Goal: Contribute content

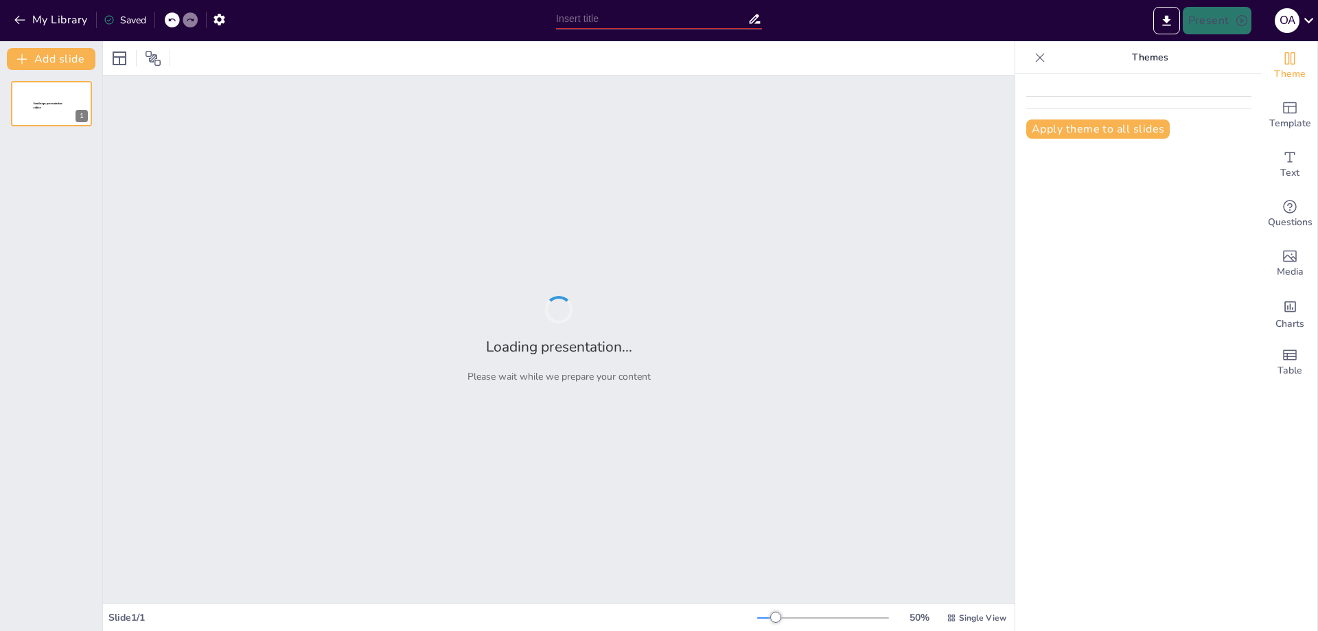
type input "Advancements in Polymer-Based Ballistic Armor: A Comprehensive Study"
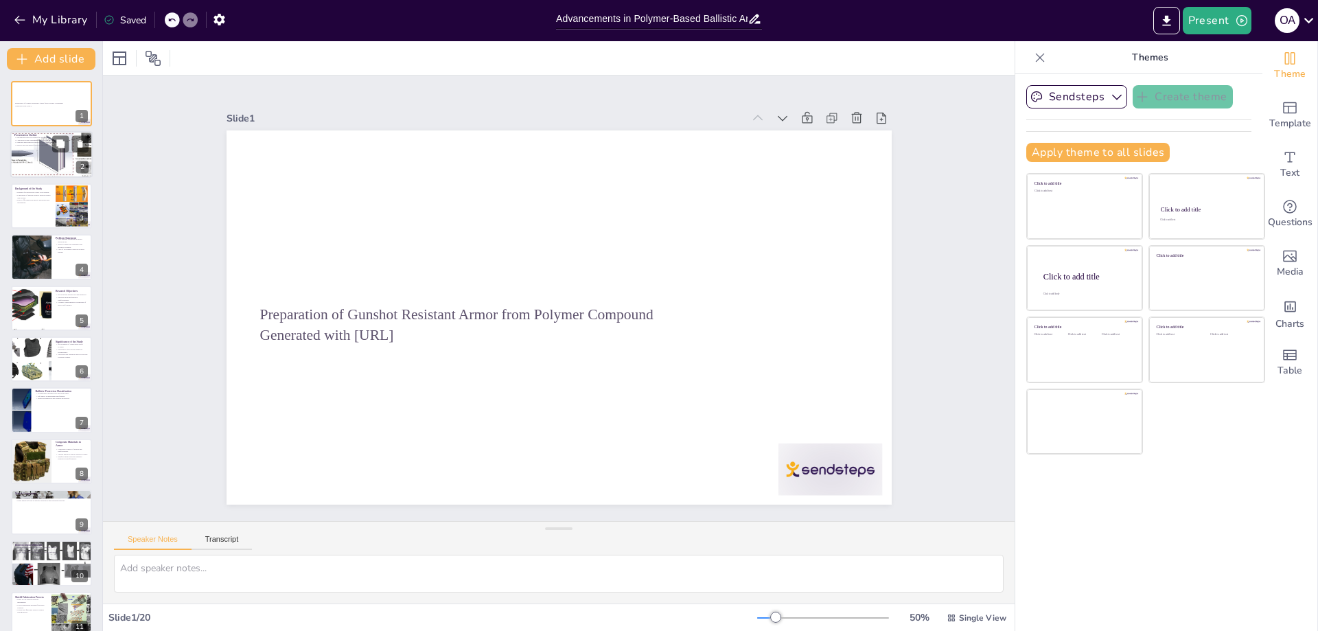
click at [38, 144] on p "Results and discussion focus on armor performance." at bounding box center [51, 145] width 74 height 3
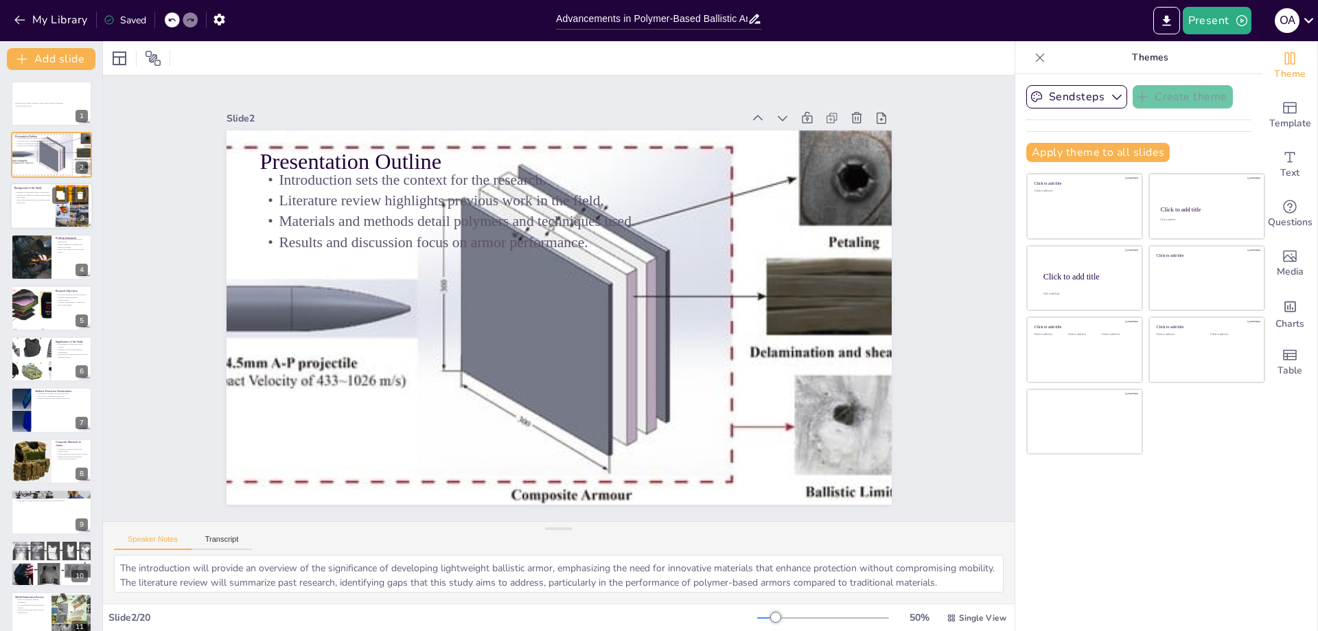
click at [43, 205] on div at bounding box center [51, 206] width 82 height 47
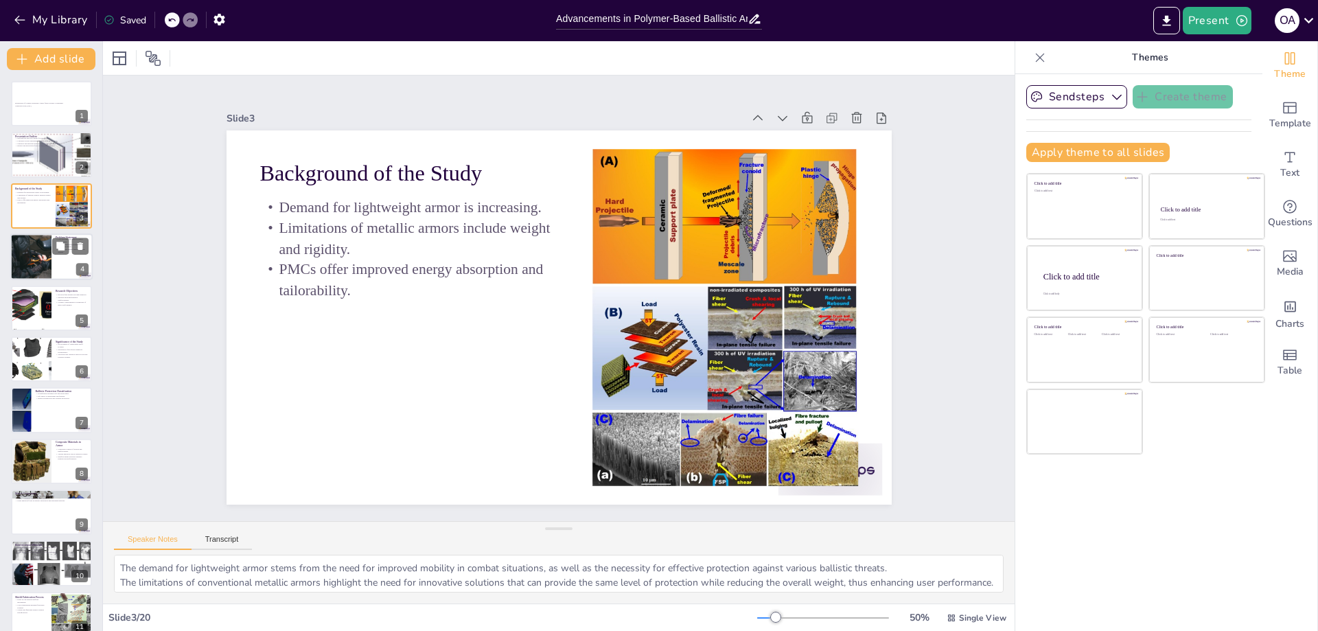
click at [45, 262] on div at bounding box center [31, 256] width 70 height 47
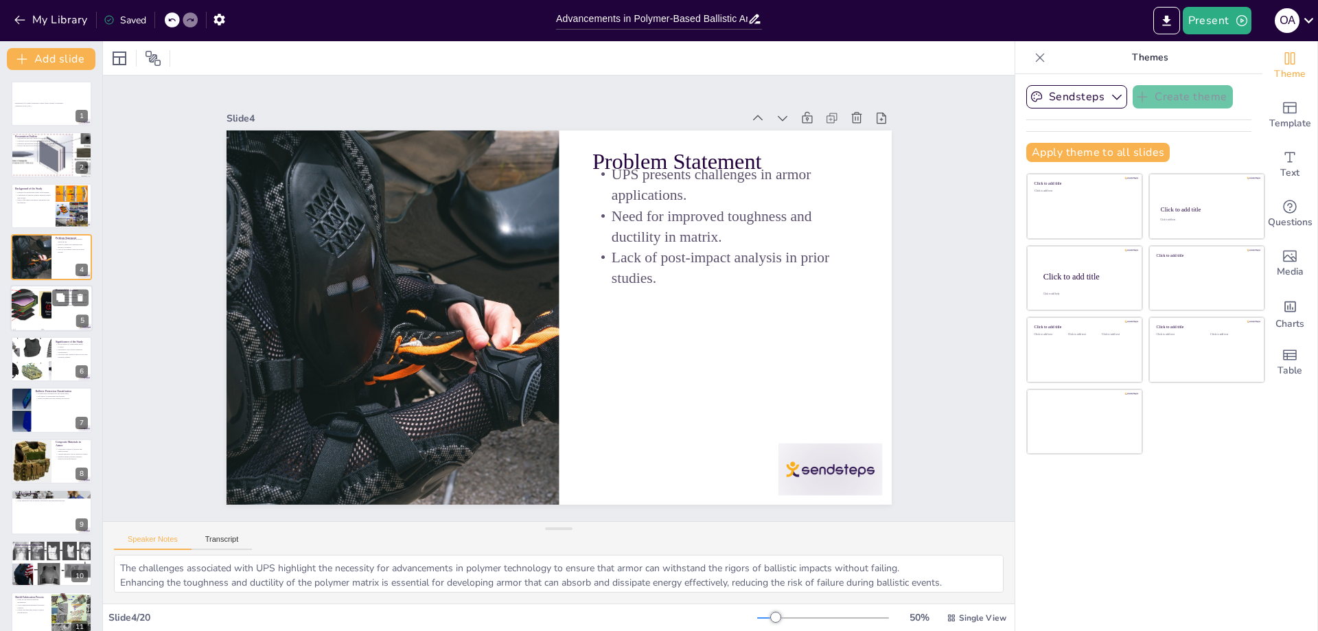
click at [40, 315] on div at bounding box center [31, 308] width 114 height 47
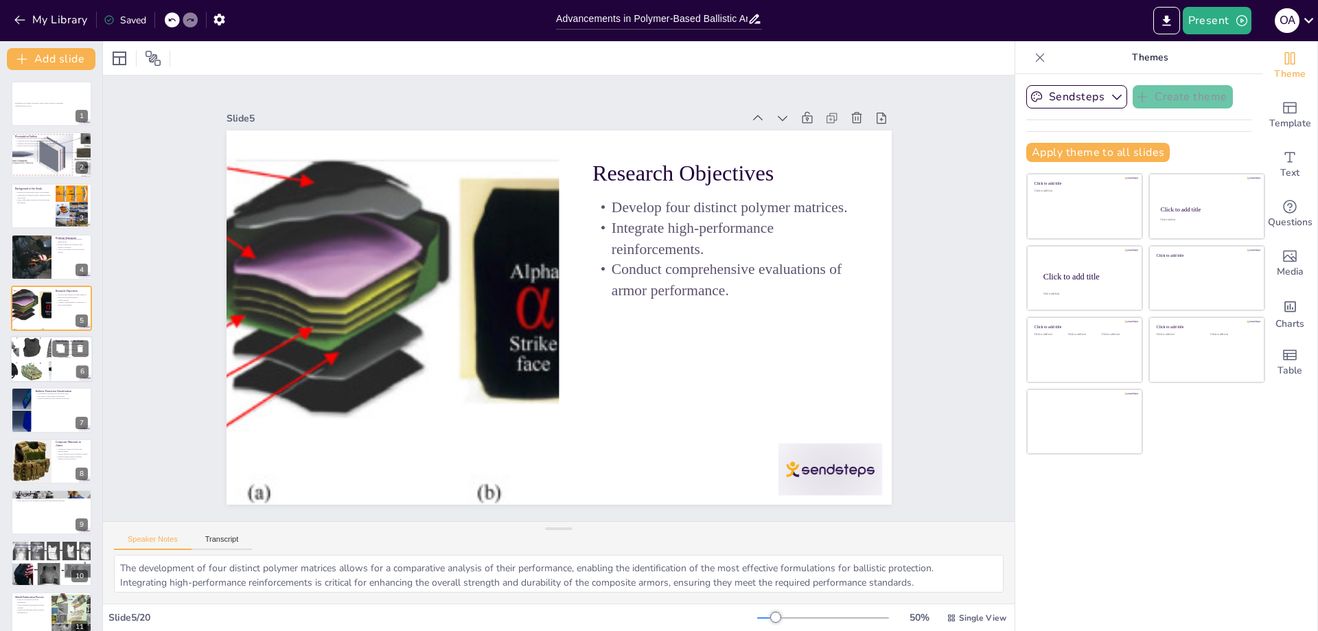
click at [30, 368] on div at bounding box center [31, 359] width 66 height 47
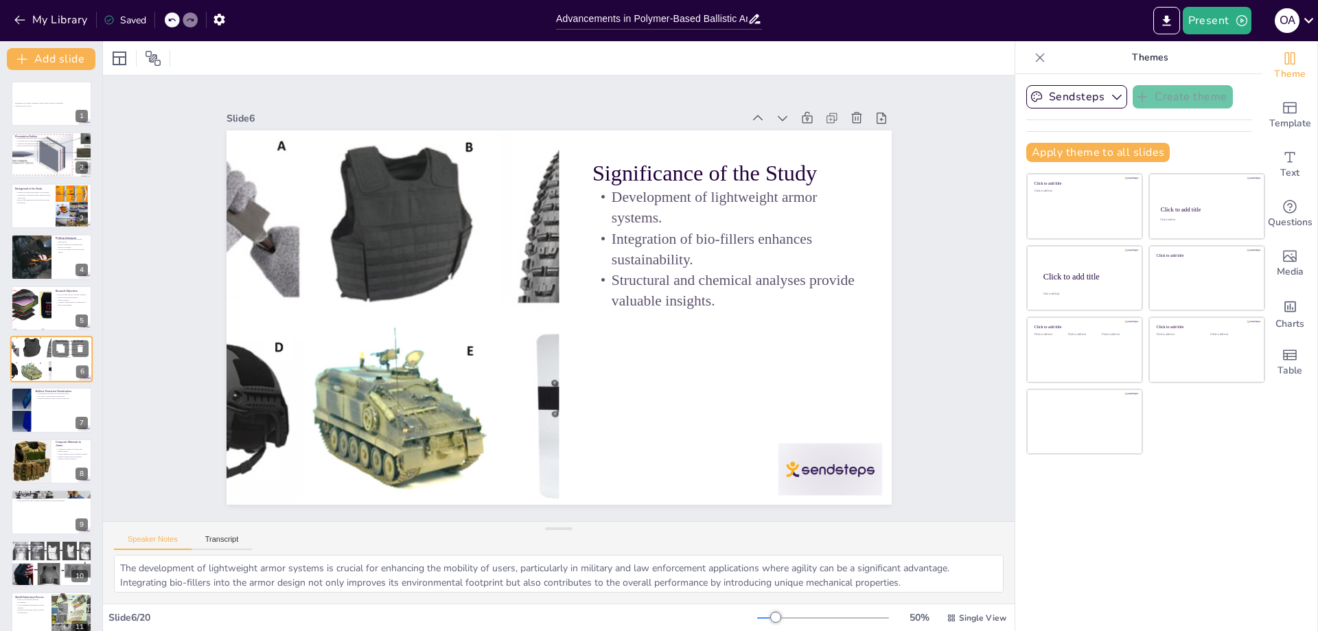
scroll to position [9, 0]
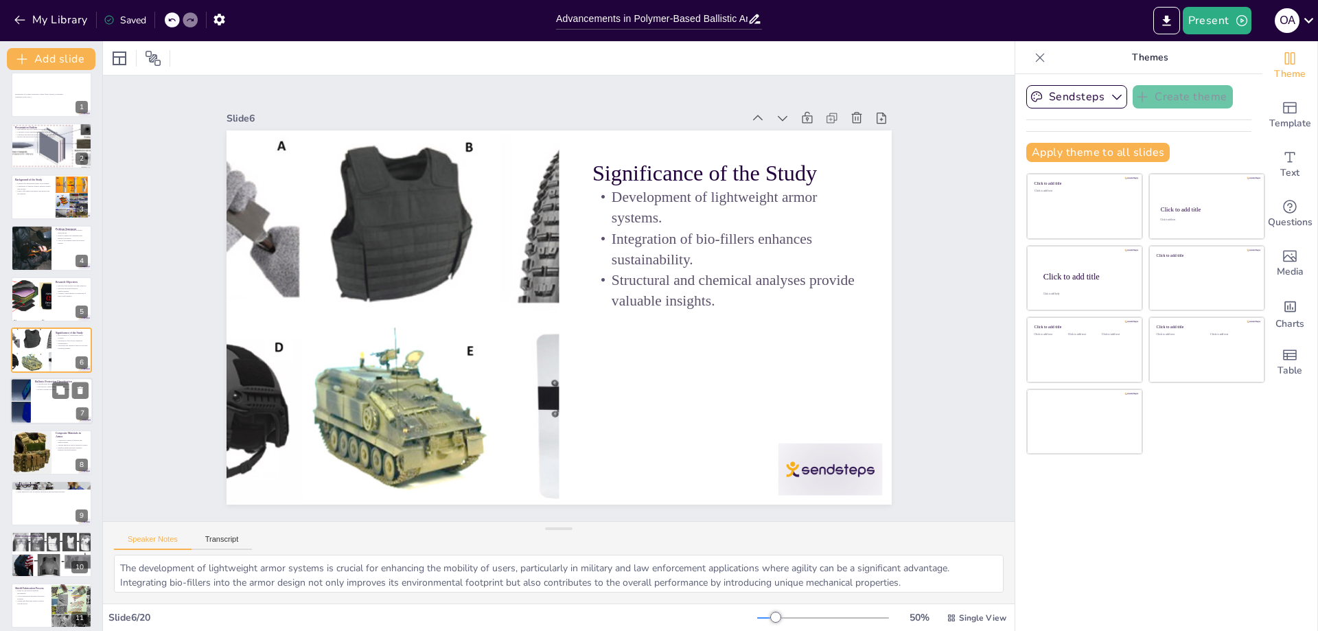
click at [43, 408] on div at bounding box center [51, 401] width 82 height 47
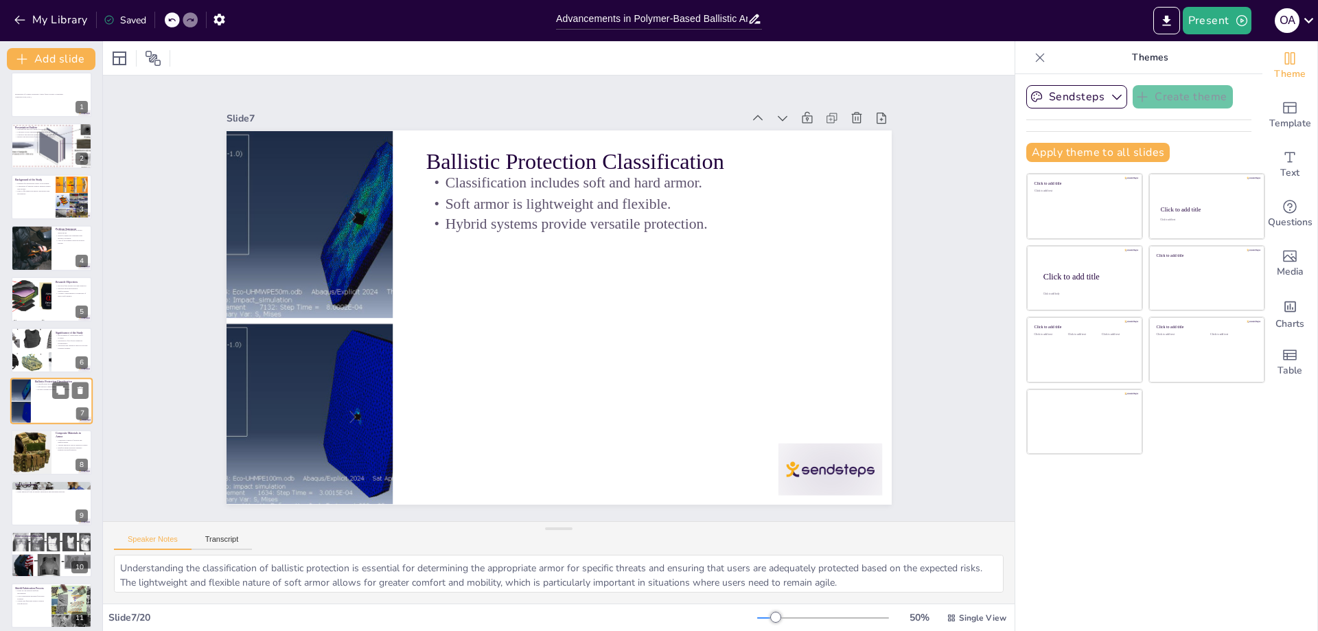
scroll to position [60, 0]
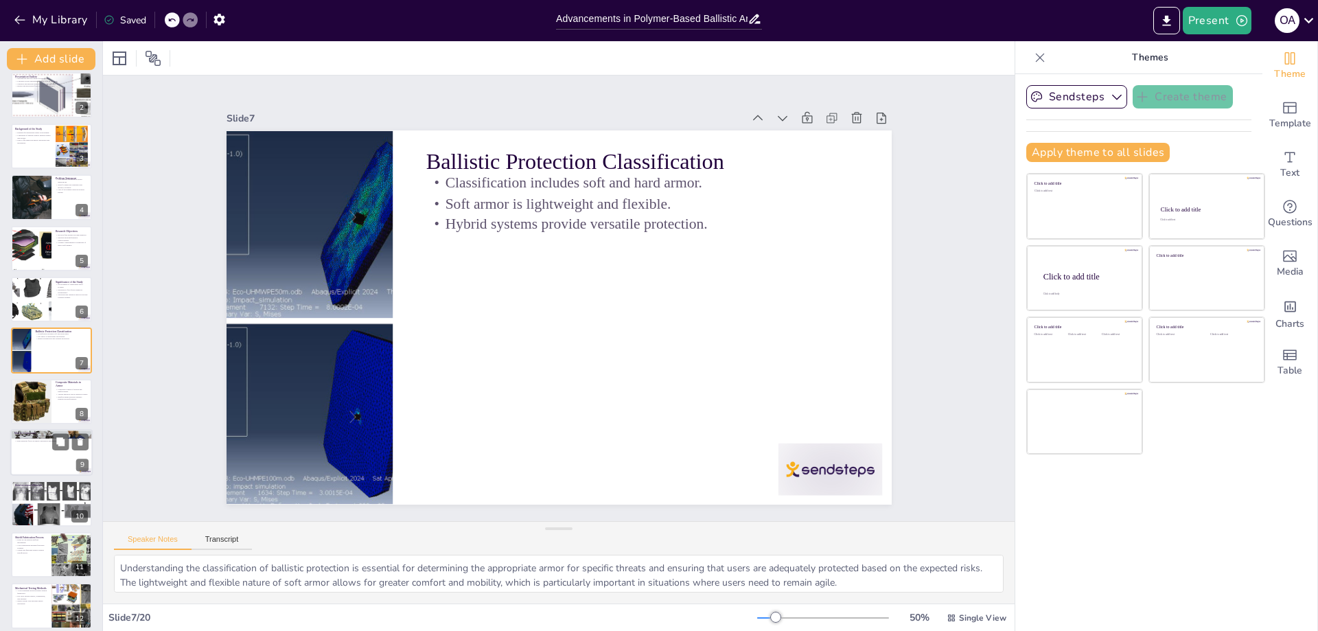
click at [43, 445] on div at bounding box center [51, 452] width 82 height 47
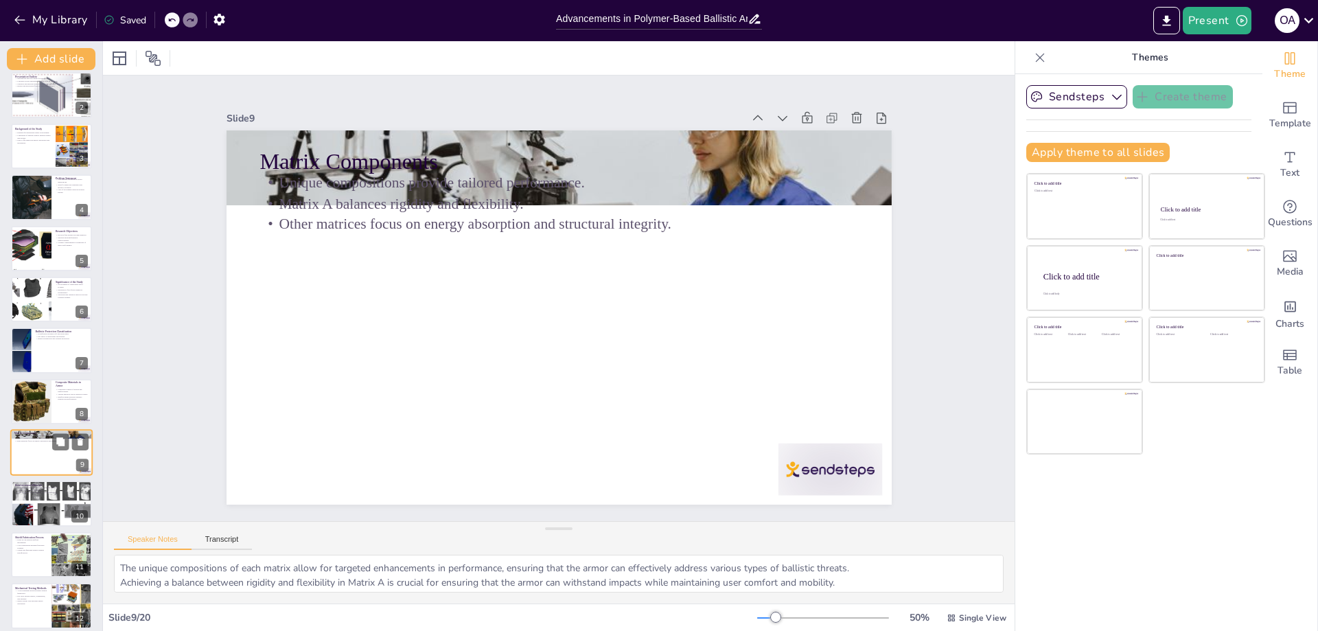
scroll to position [162, 0]
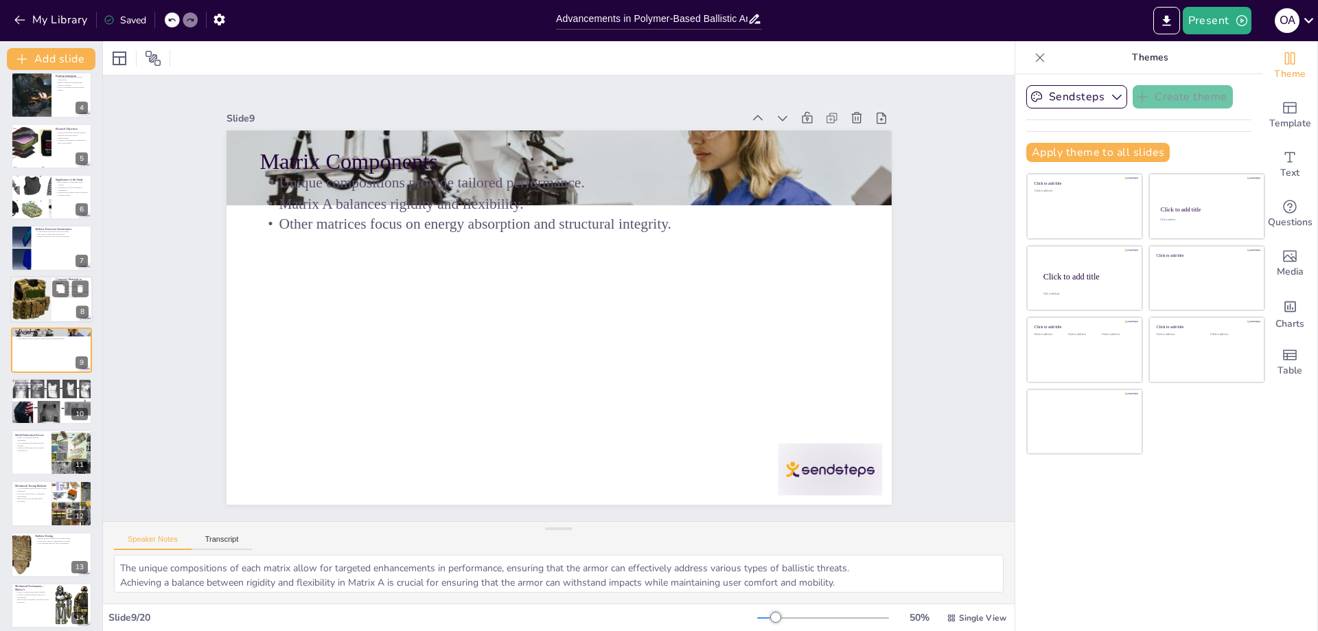
click at [36, 314] on div at bounding box center [31, 299] width 47 height 47
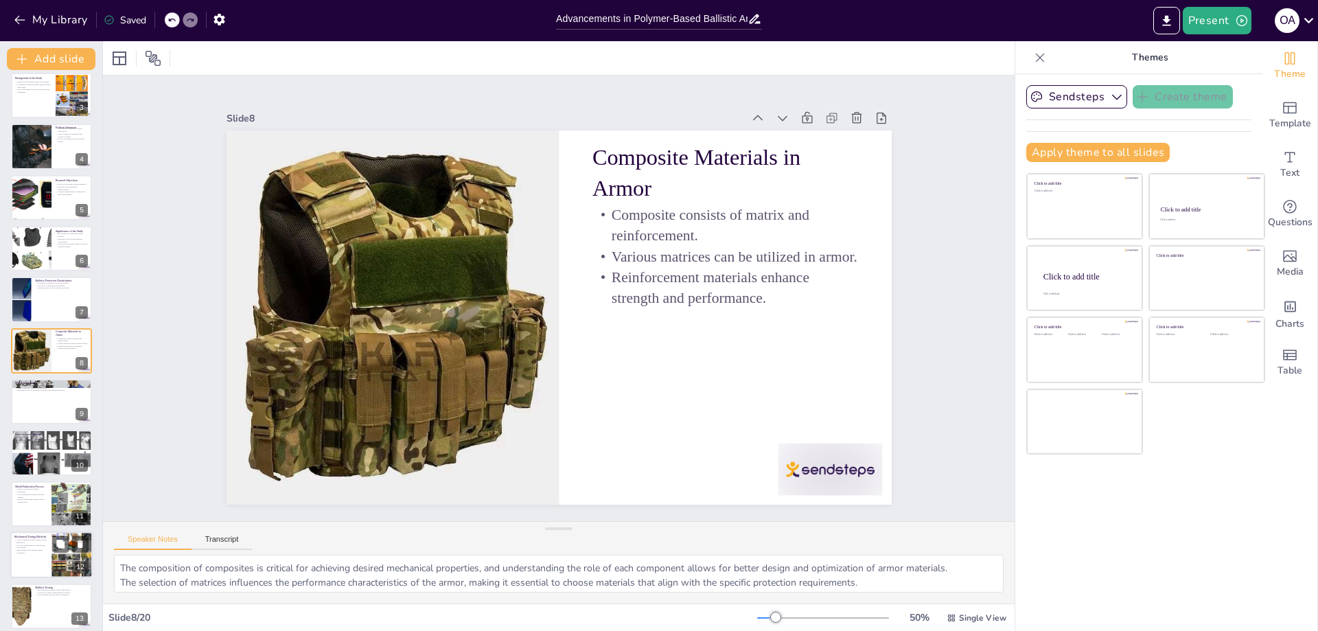
click at [40, 456] on div at bounding box center [51, 452] width 82 height 45
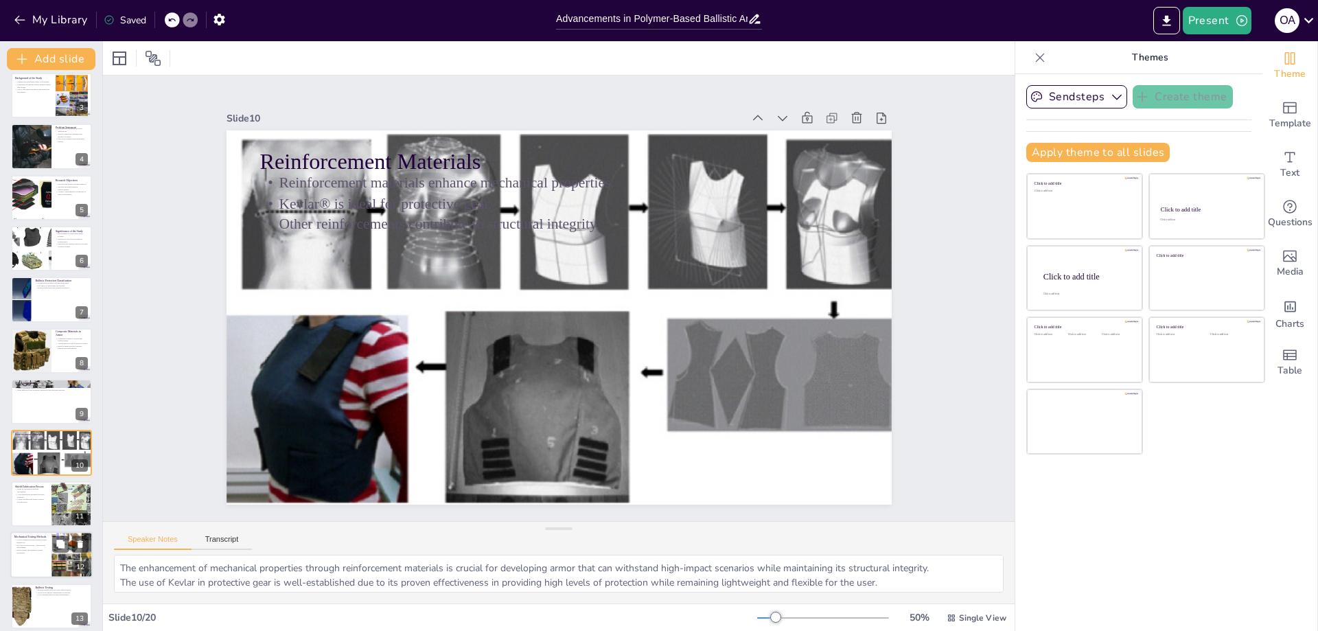
scroll to position [213, 0]
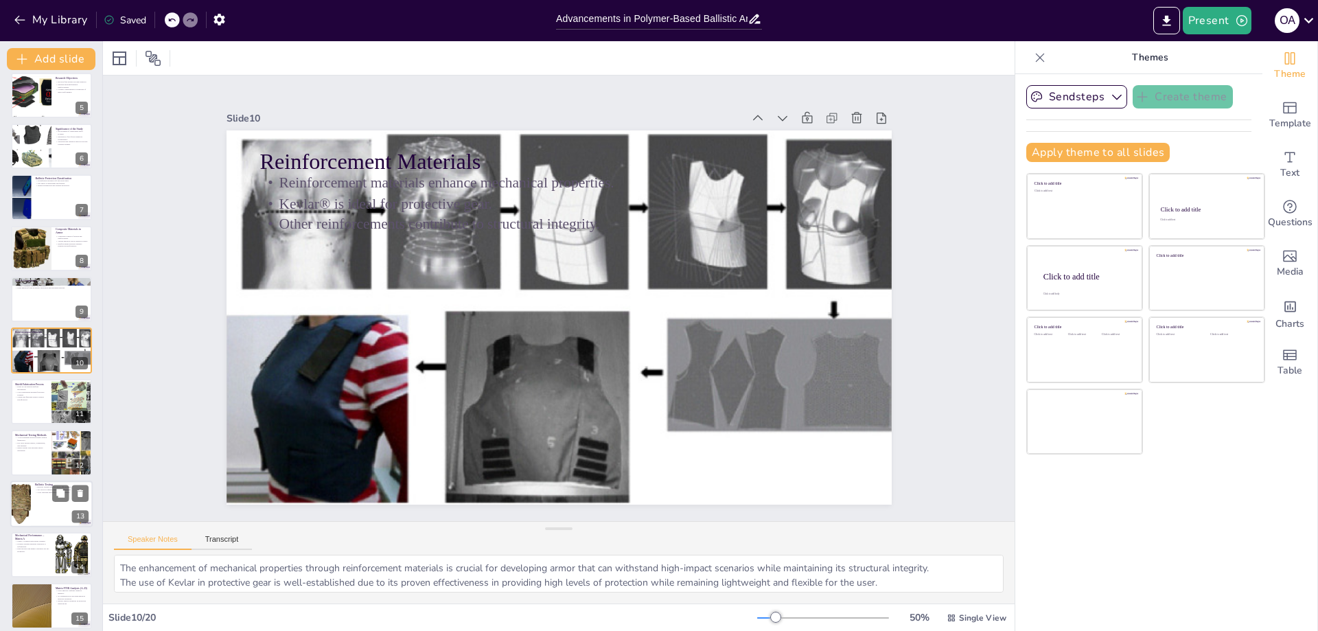
click at [45, 494] on div at bounding box center [51, 503] width 82 height 47
type textarea "Ballistic testing provides essential data on how well the armor can withstand s…"
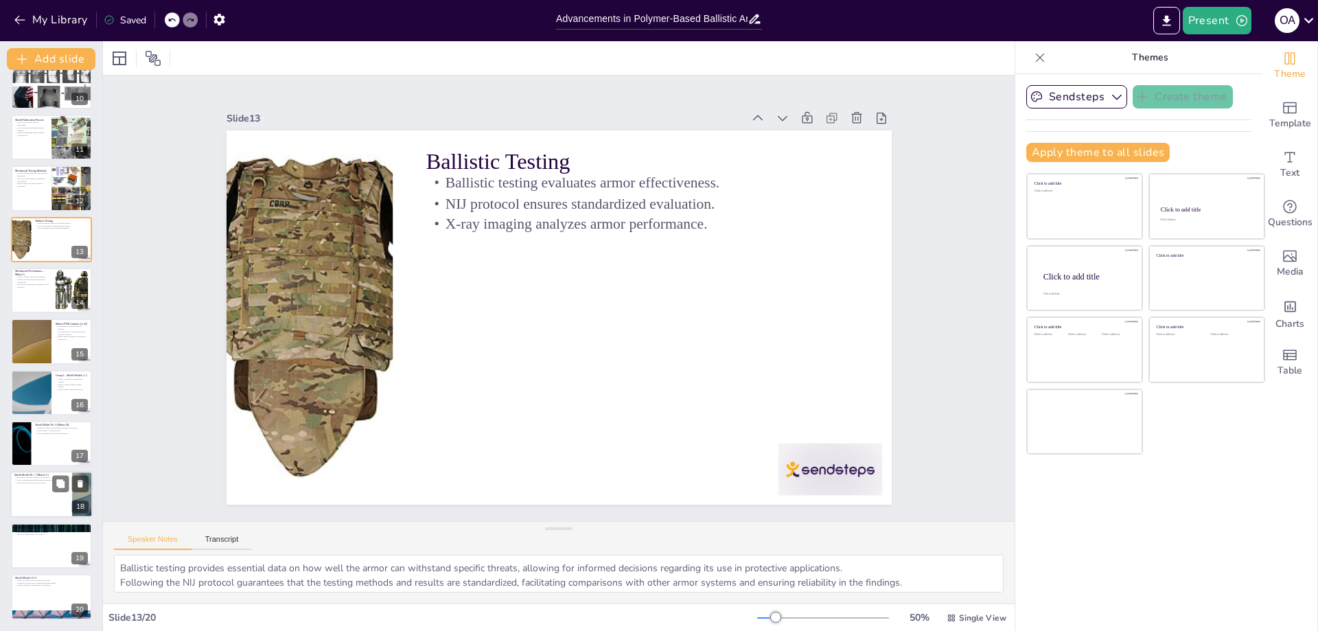
scroll to position [477, 0]
